Goal: Task Accomplishment & Management: Use online tool/utility

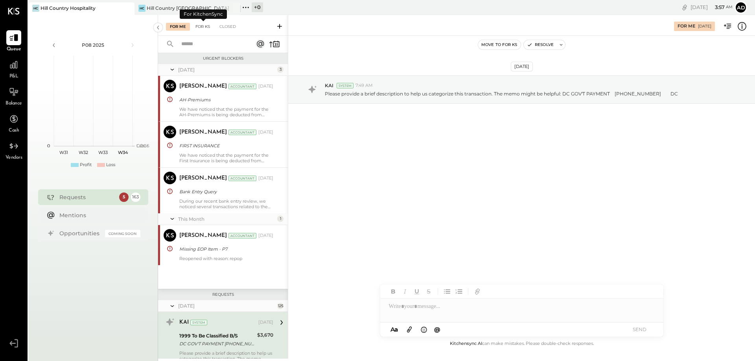
click at [201, 26] on div "For KS" at bounding box center [203, 27] width 22 height 8
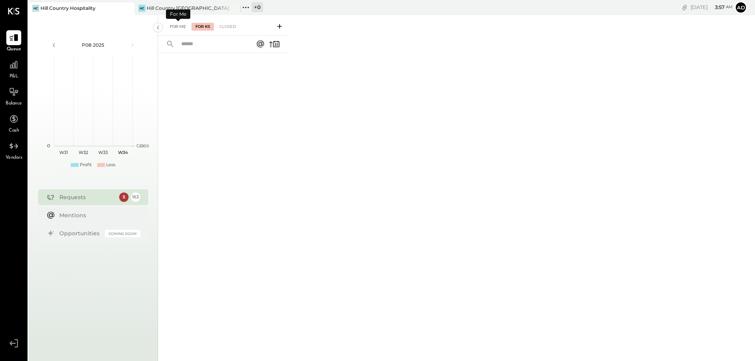
click at [179, 25] on div "For Me" at bounding box center [178, 27] width 24 height 8
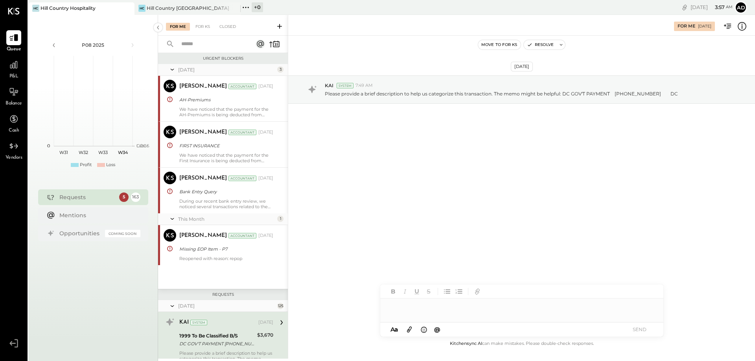
click at [72, 196] on div "Requests" at bounding box center [87, 198] width 56 height 8
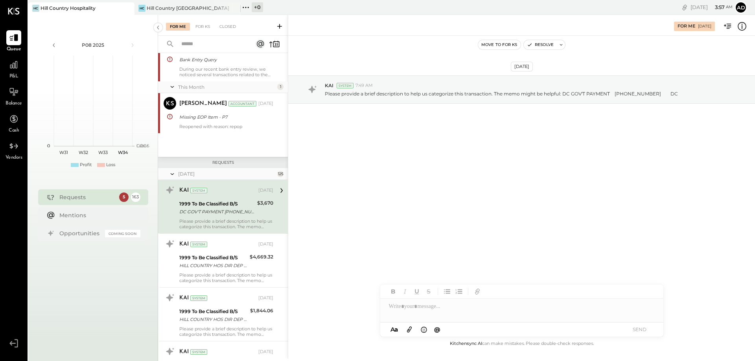
click at [202, 213] on div "DC GOV'T PAYMENT [PHONE_NUMBER] DC" at bounding box center [217, 212] width 76 height 8
